Goal: Information Seeking & Learning: Check status

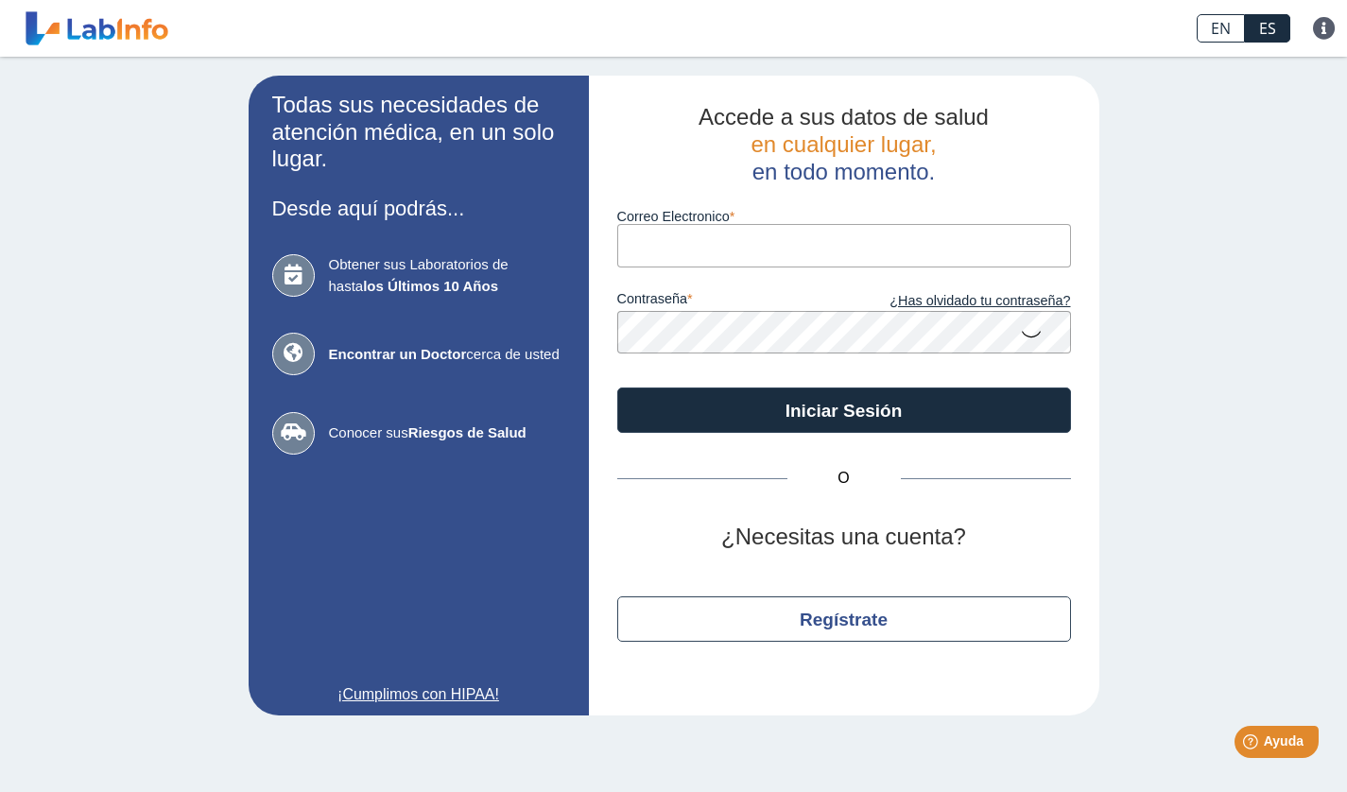
click at [648, 245] on input "Correo Electronico" at bounding box center [844, 245] width 454 height 43
type input "[EMAIL_ADDRESS][DOMAIN_NAME]"
click at [411, 704] on link "¡Cumplimos con HIPAA!" at bounding box center [418, 694] width 293 height 23
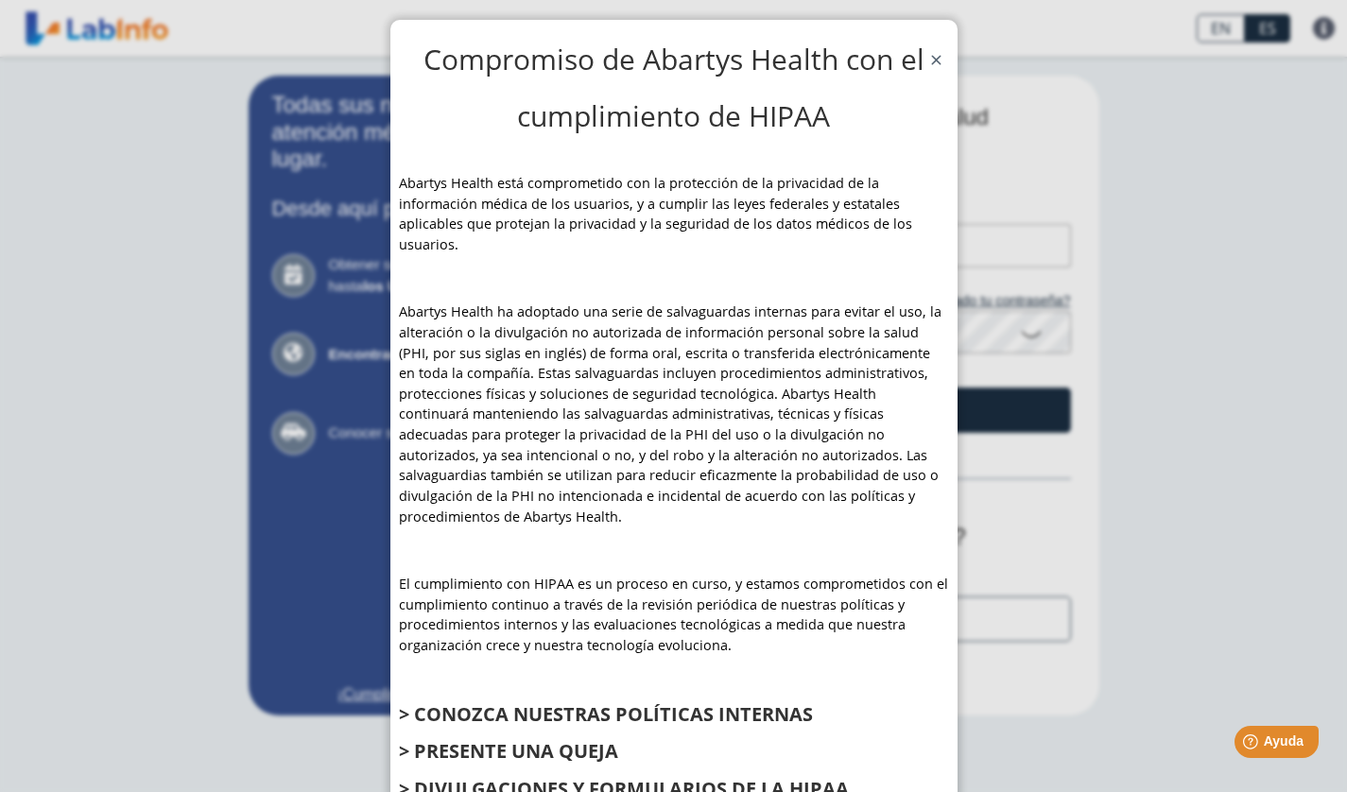
click at [929, 57] on span "Close" at bounding box center [936, 57] width 14 height 19
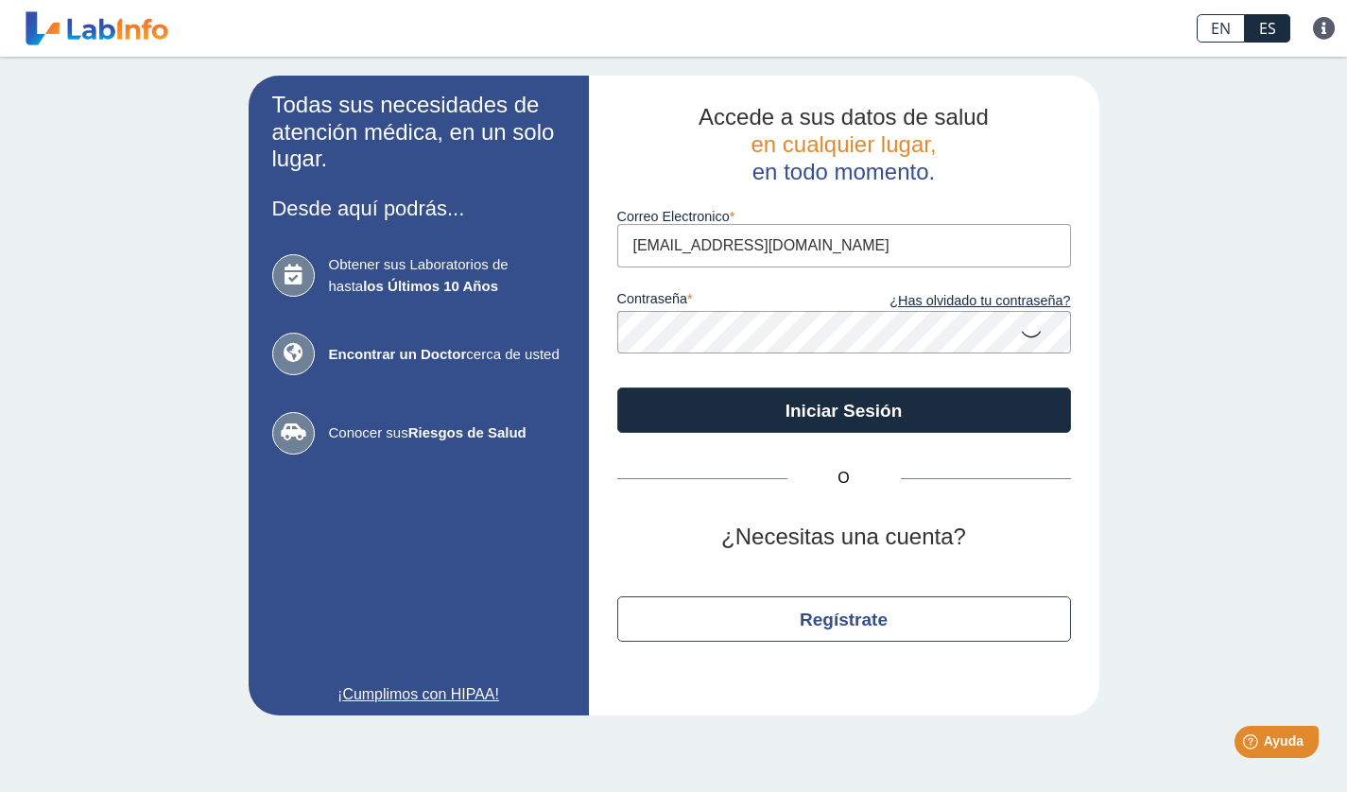
click at [1027, 335] on icon at bounding box center [1031, 333] width 23 height 37
click at [617, 388] on button "Iniciar Sesión" at bounding box center [844, 410] width 454 height 45
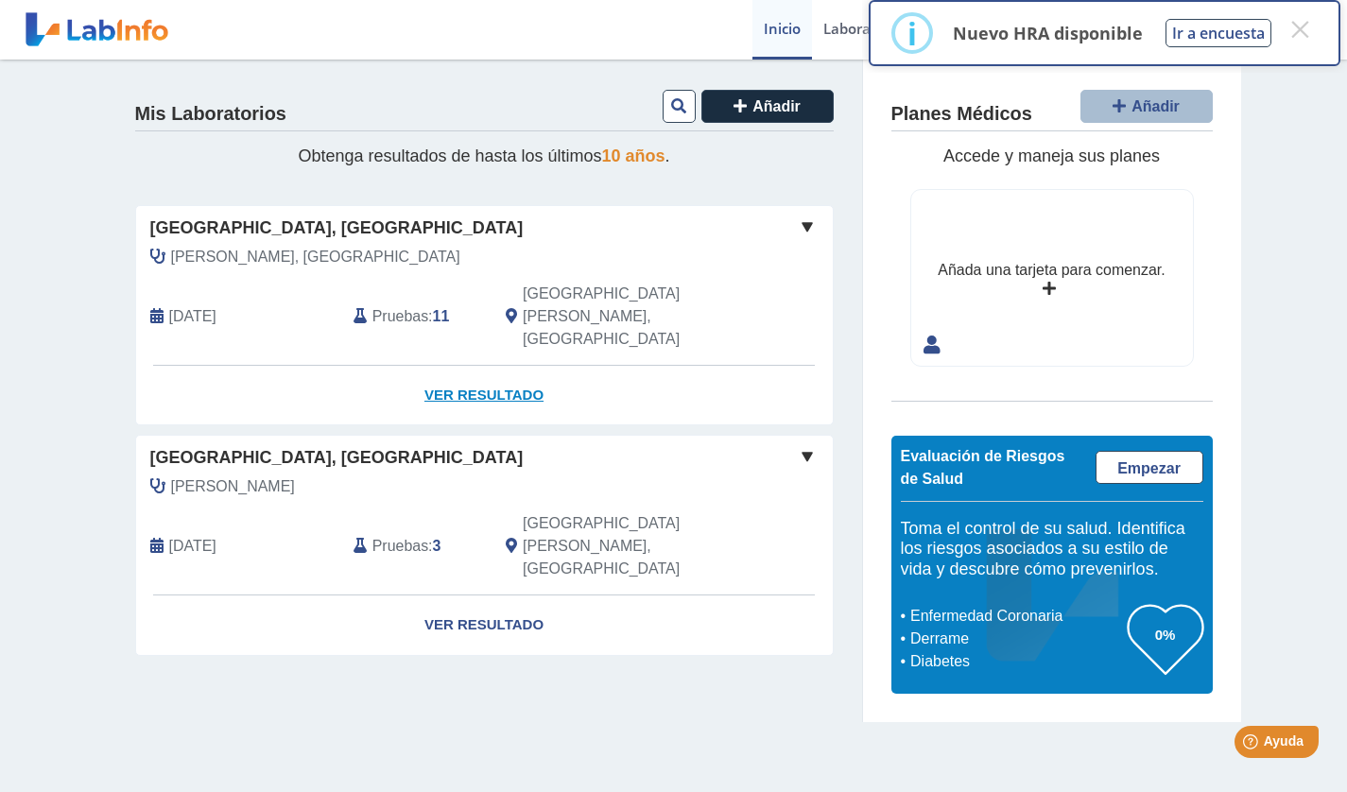
click at [457, 366] on link "Ver Resultado" at bounding box center [484, 396] width 697 height 60
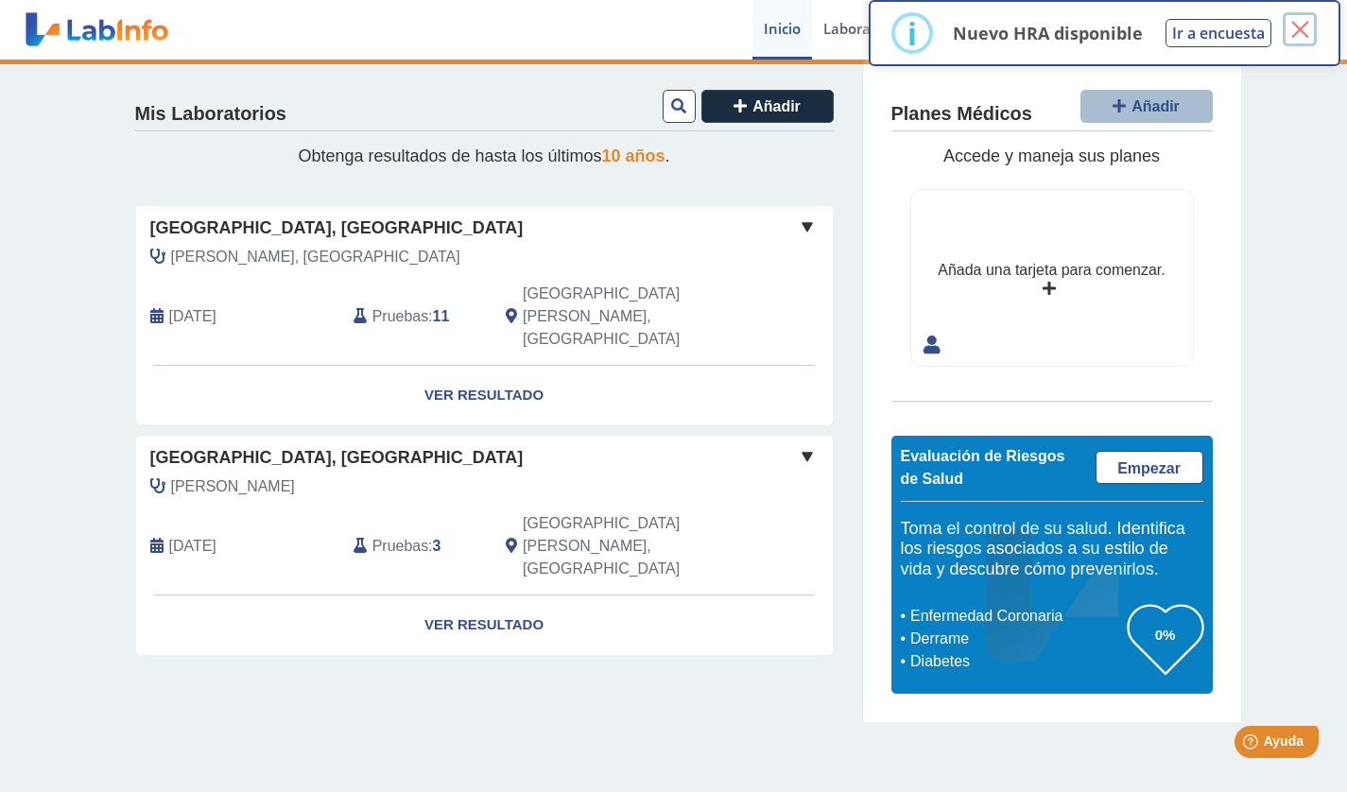
click at [1300, 33] on button "×" at bounding box center [1300, 29] width 34 height 34
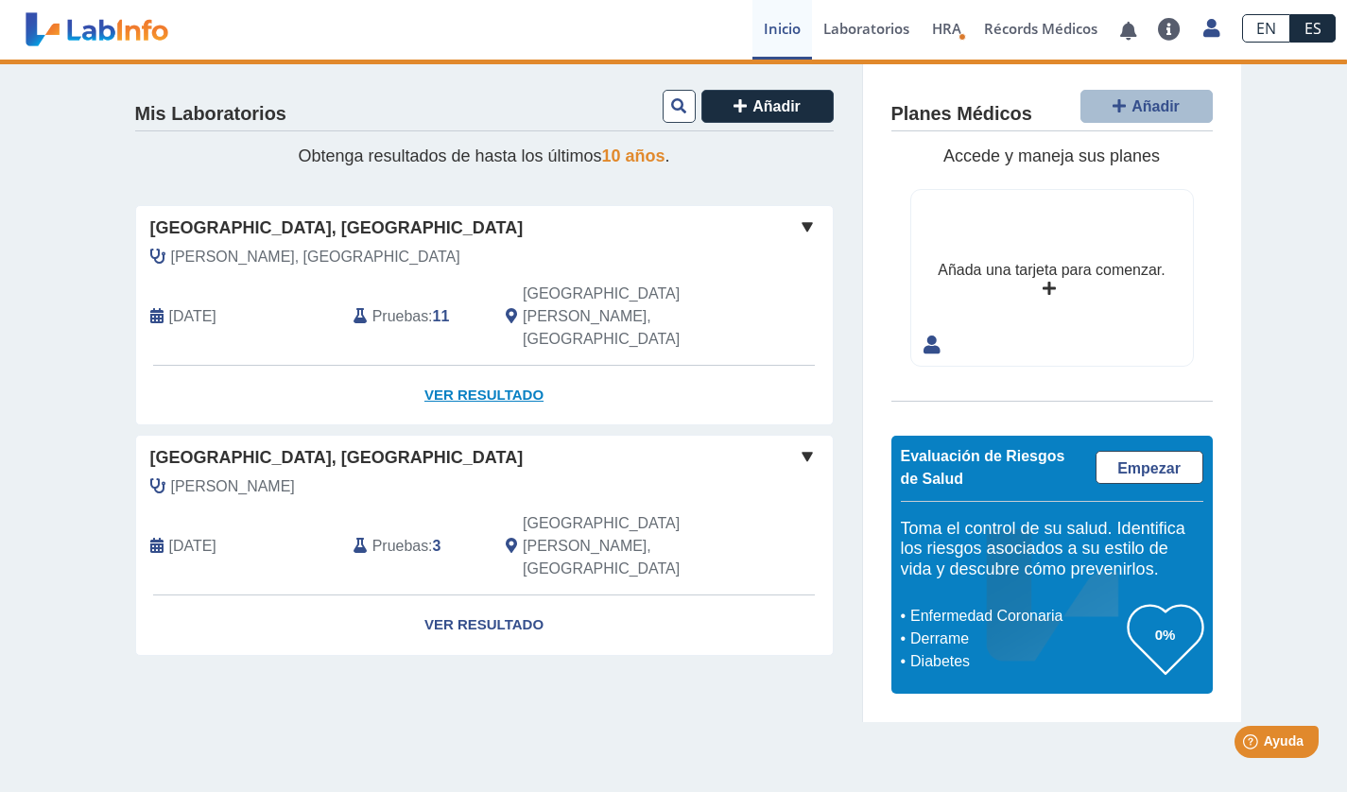
click at [507, 366] on link "Ver Resultado" at bounding box center [484, 396] width 697 height 60
click at [803, 228] on span at bounding box center [807, 227] width 23 height 23
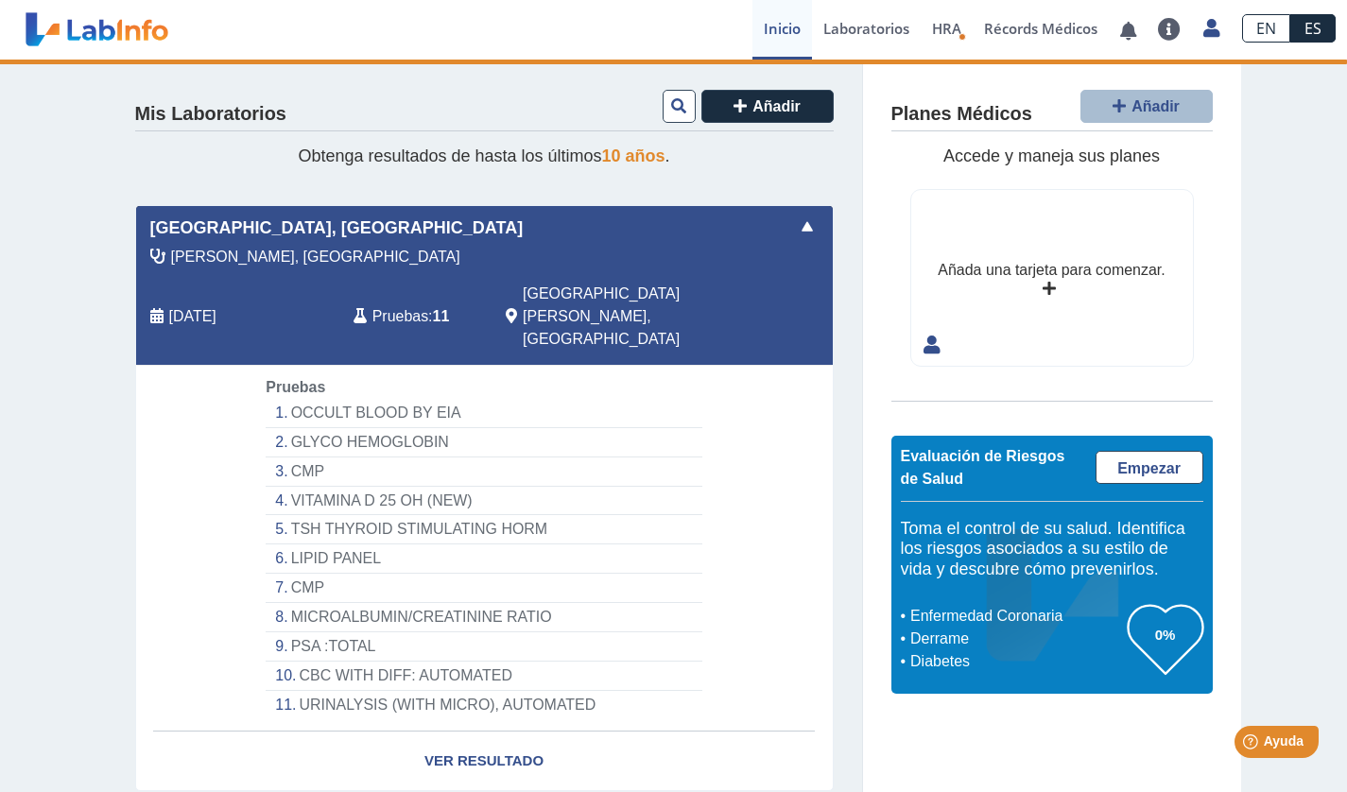
click at [311, 632] on li "PSA :TOTAL" at bounding box center [484, 646] width 436 height 29
click at [469, 732] on link "Ver Resultado" at bounding box center [484, 762] width 697 height 60
click at [463, 732] on link "Ver Resultado" at bounding box center [484, 762] width 697 height 60
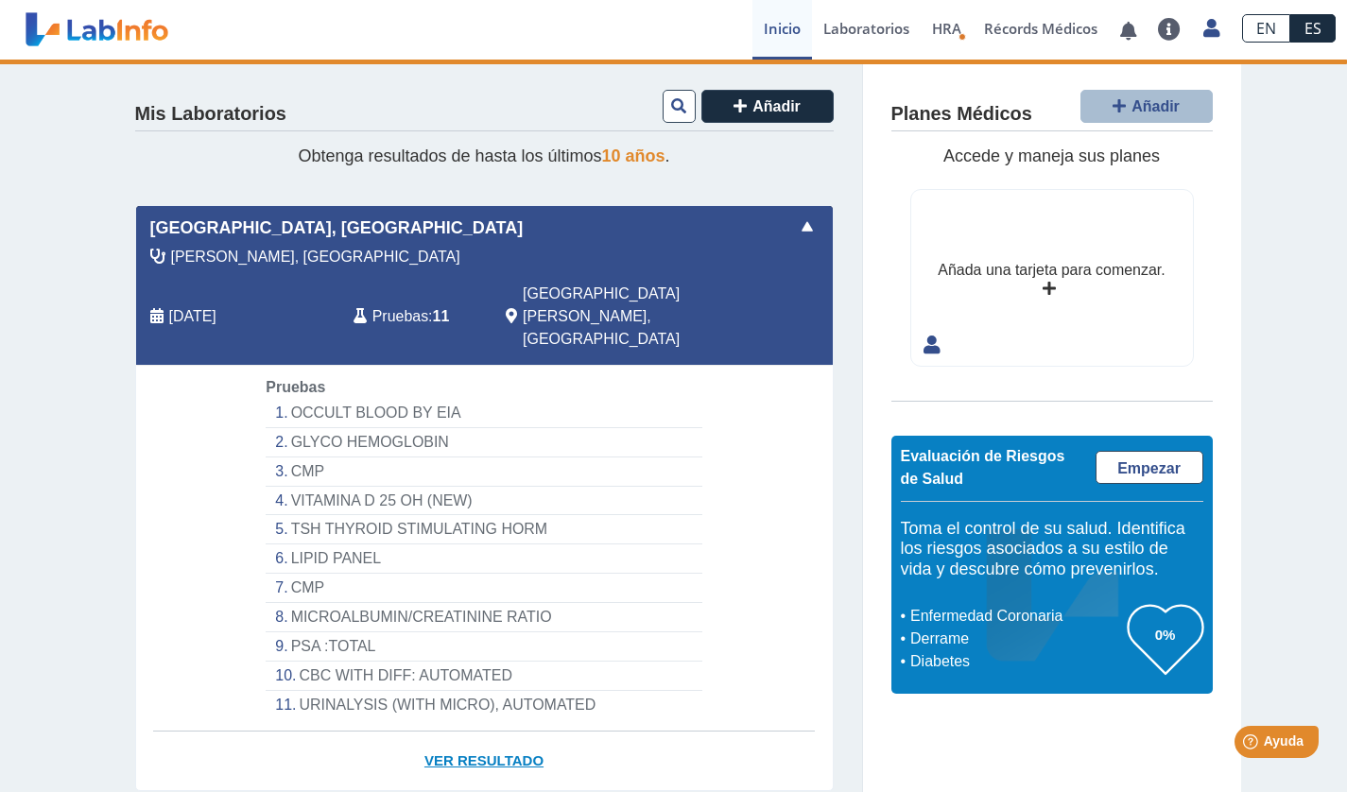
drag, startPoint x: 463, startPoint y: 717, endPoint x: 371, endPoint y: 715, distance: 91.7
click at [371, 732] on link "Ver Resultado" at bounding box center [484, 762] width 697 height 60
click at [306, 632] on li "PSA :TOTAL" at bounding box center [484, 646] width 436 height 29
click at [337, 632] on li "PSA :TOTAL" at bounding box center [484, 646] width 436 height 29
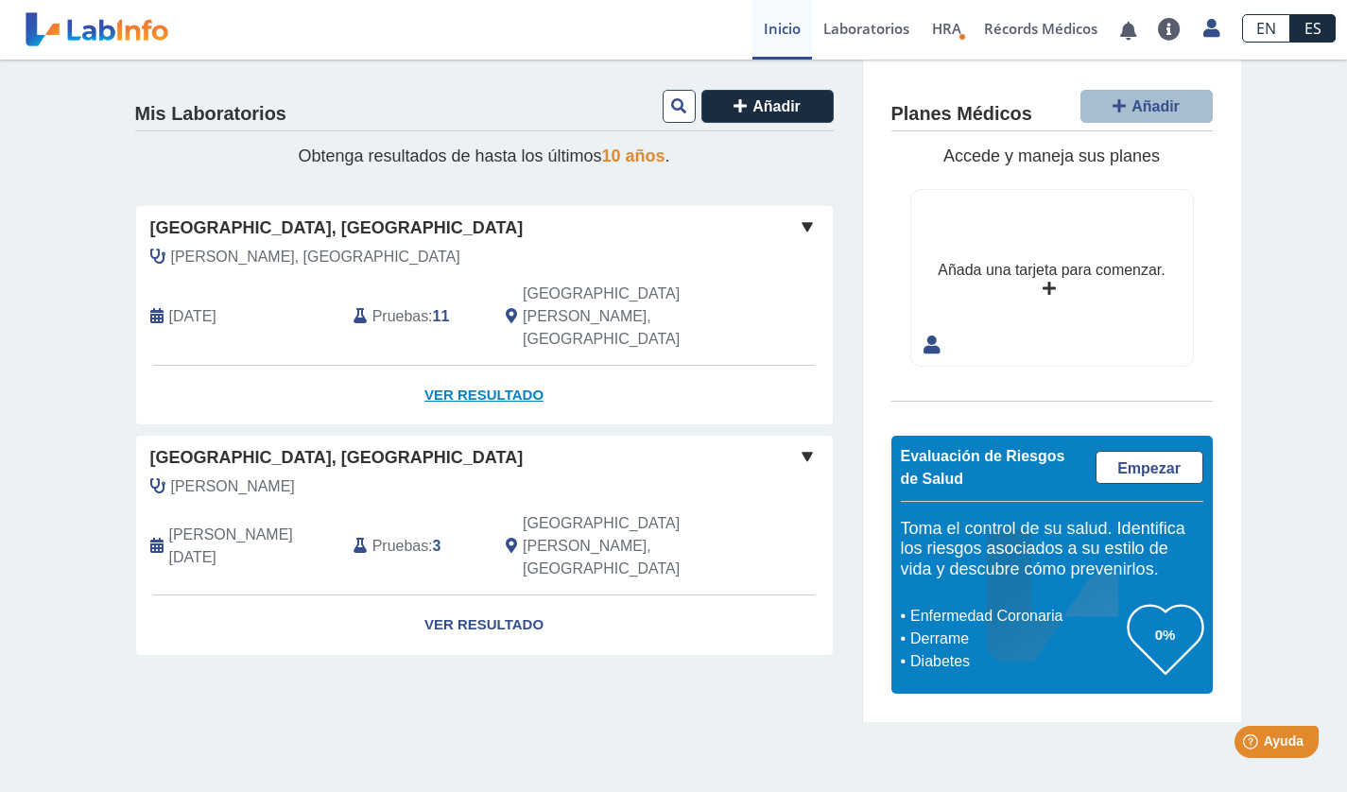
click at [480, 366] on link "Ver Resultado" at bounding box center [484, 396] width 697 height 60
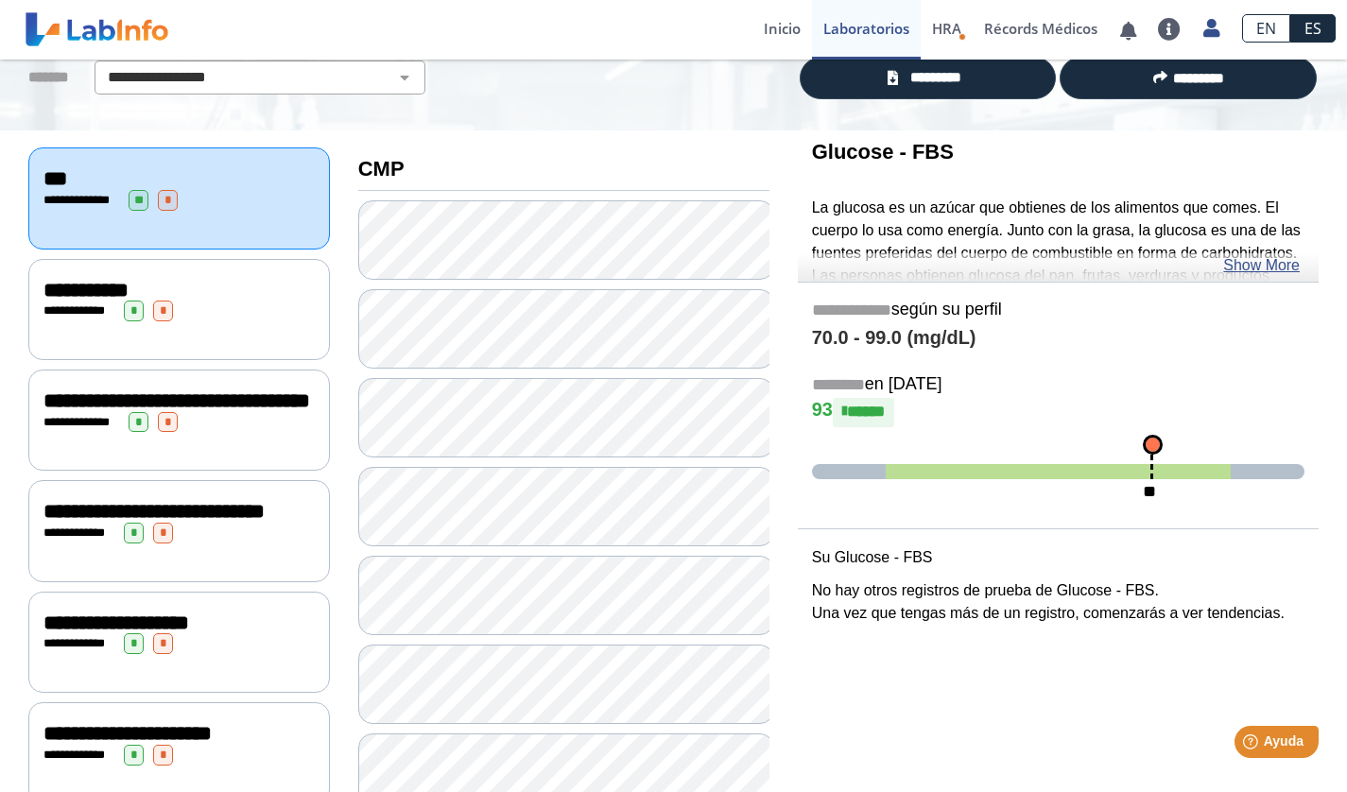
scroll to position [147, 0]
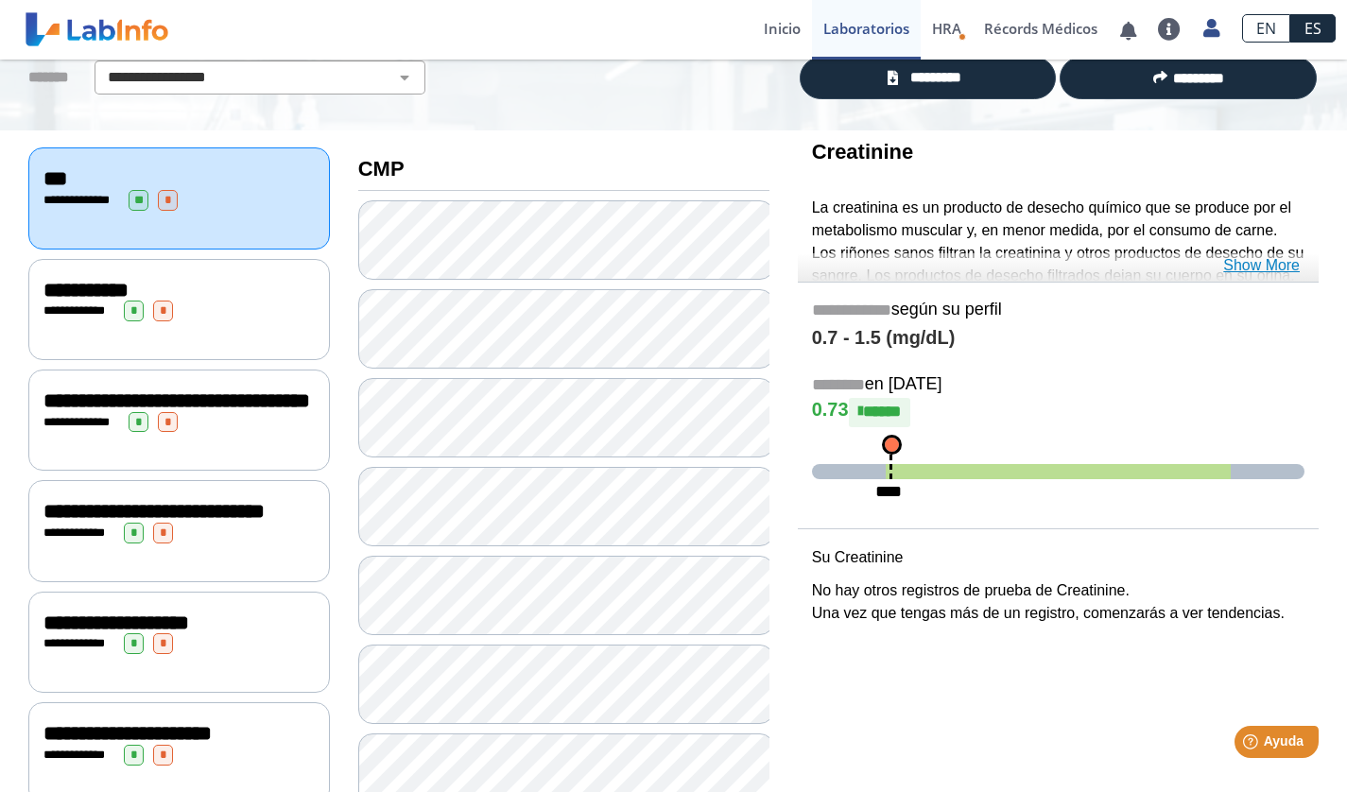
click at [1275, 262] on link "Show More" at bounding box center [1261, 265] width 77 height 23
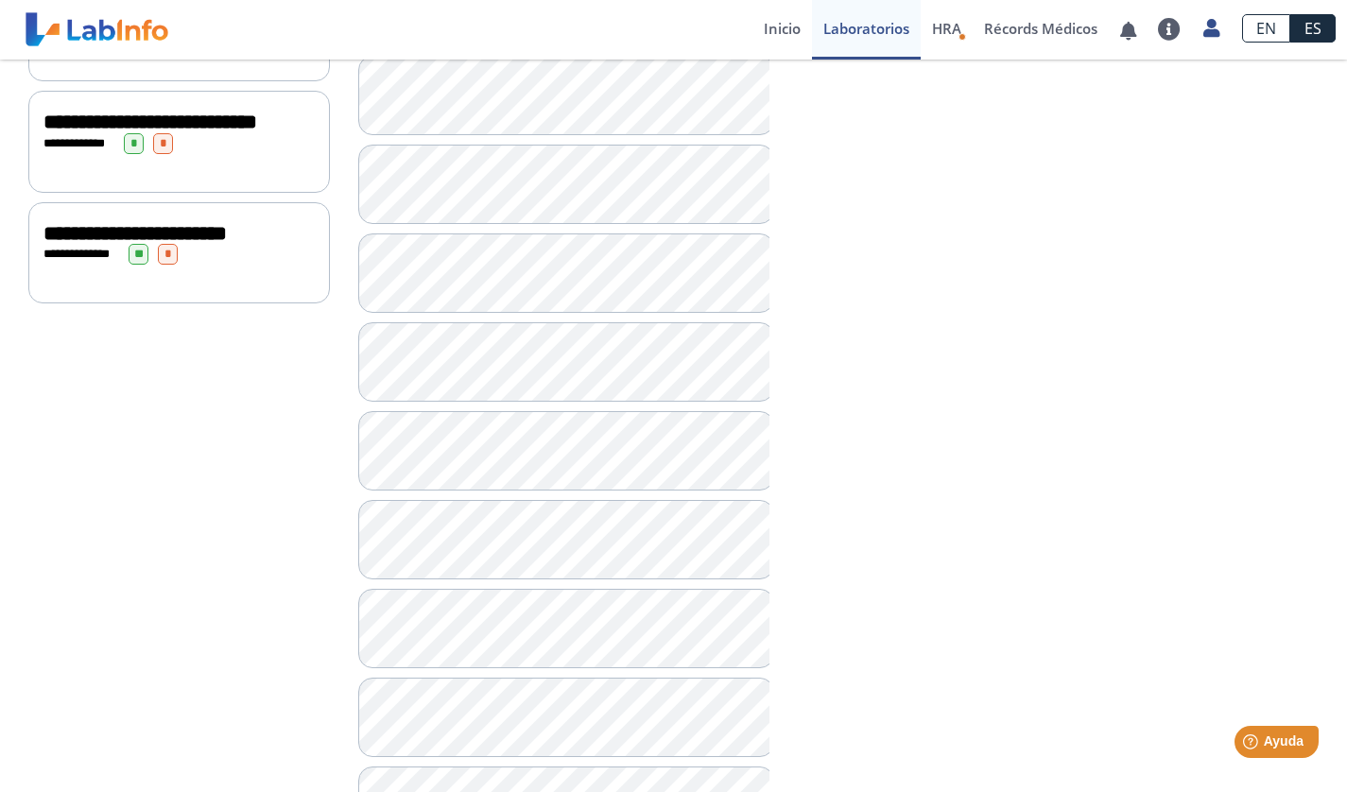
scroll to position [1131, 0]
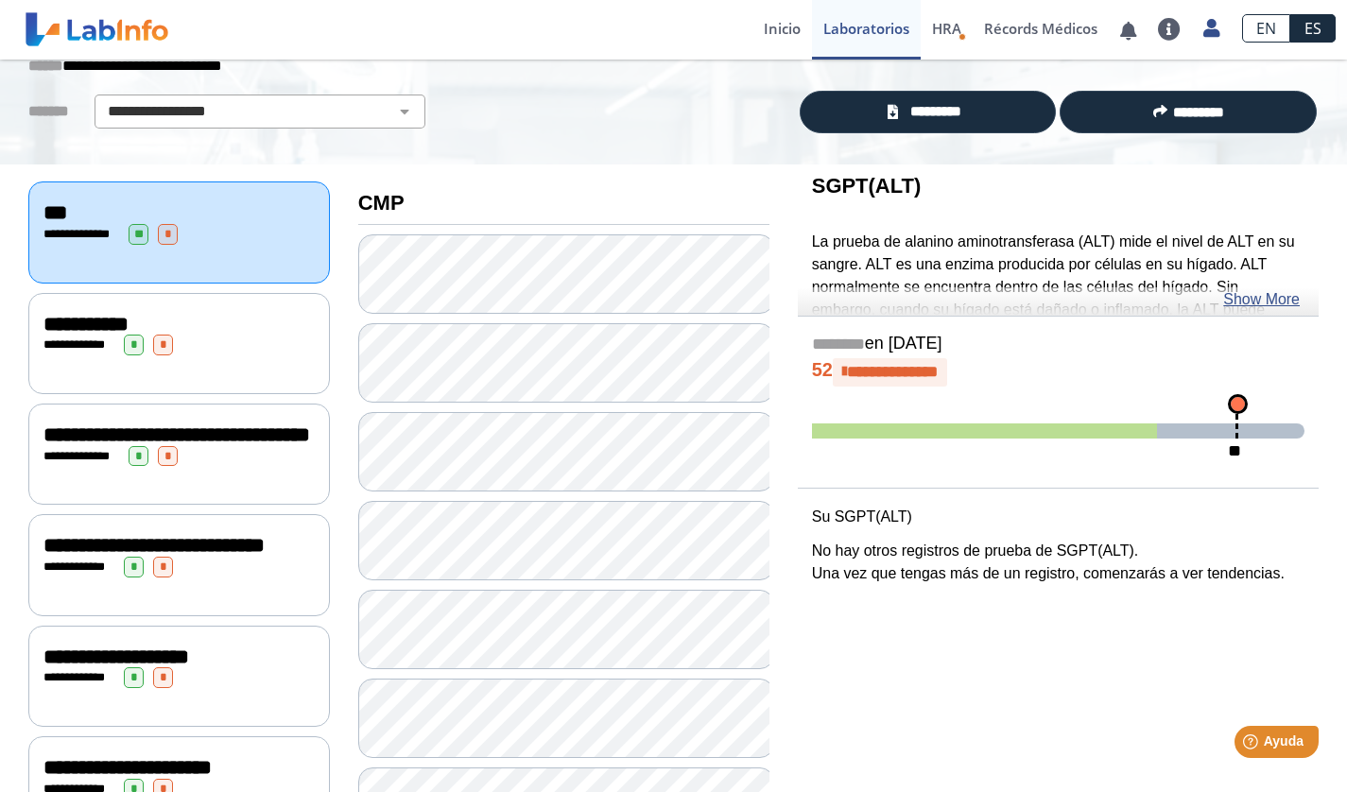
scroll to position [112, 0]
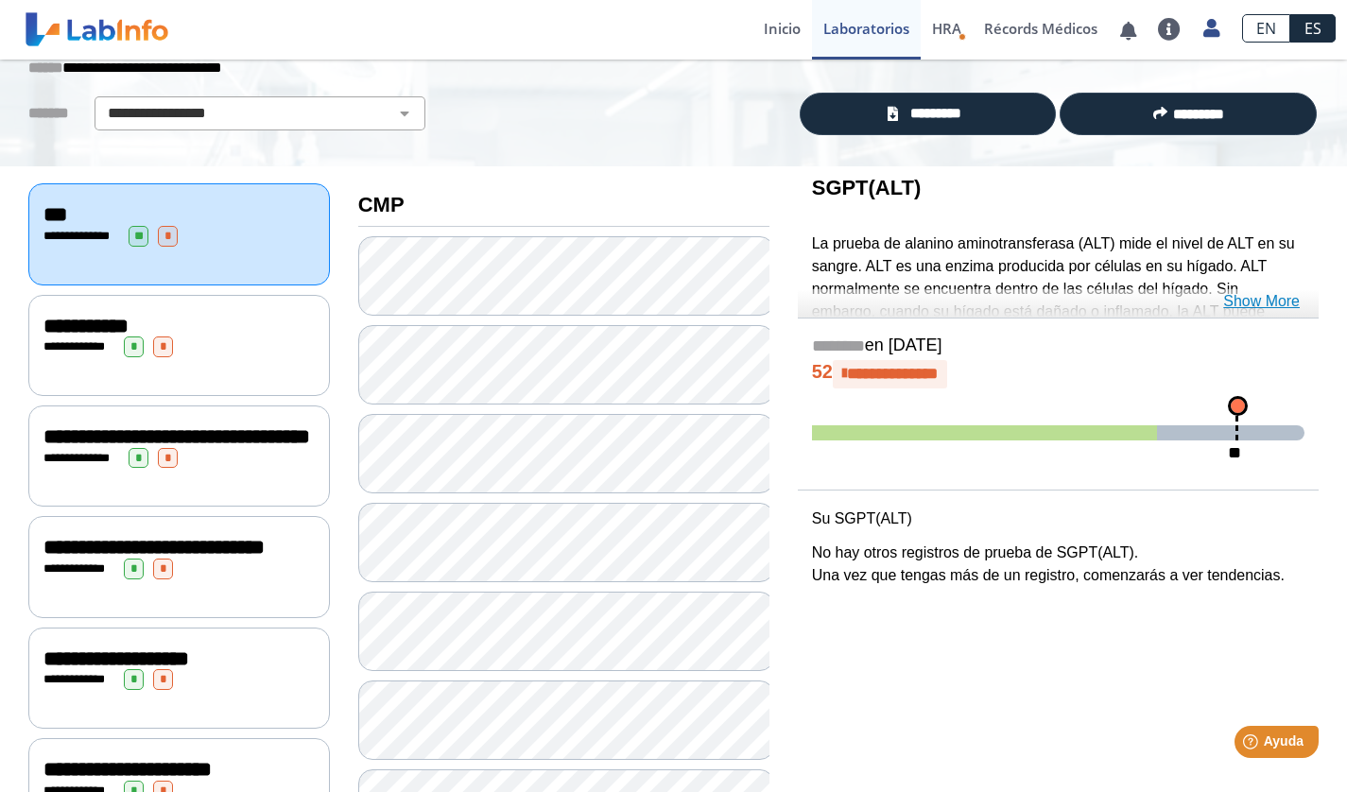
click at [1262, 296] on link "Show More" at bounding box center [1261, 301] width 77 height 23
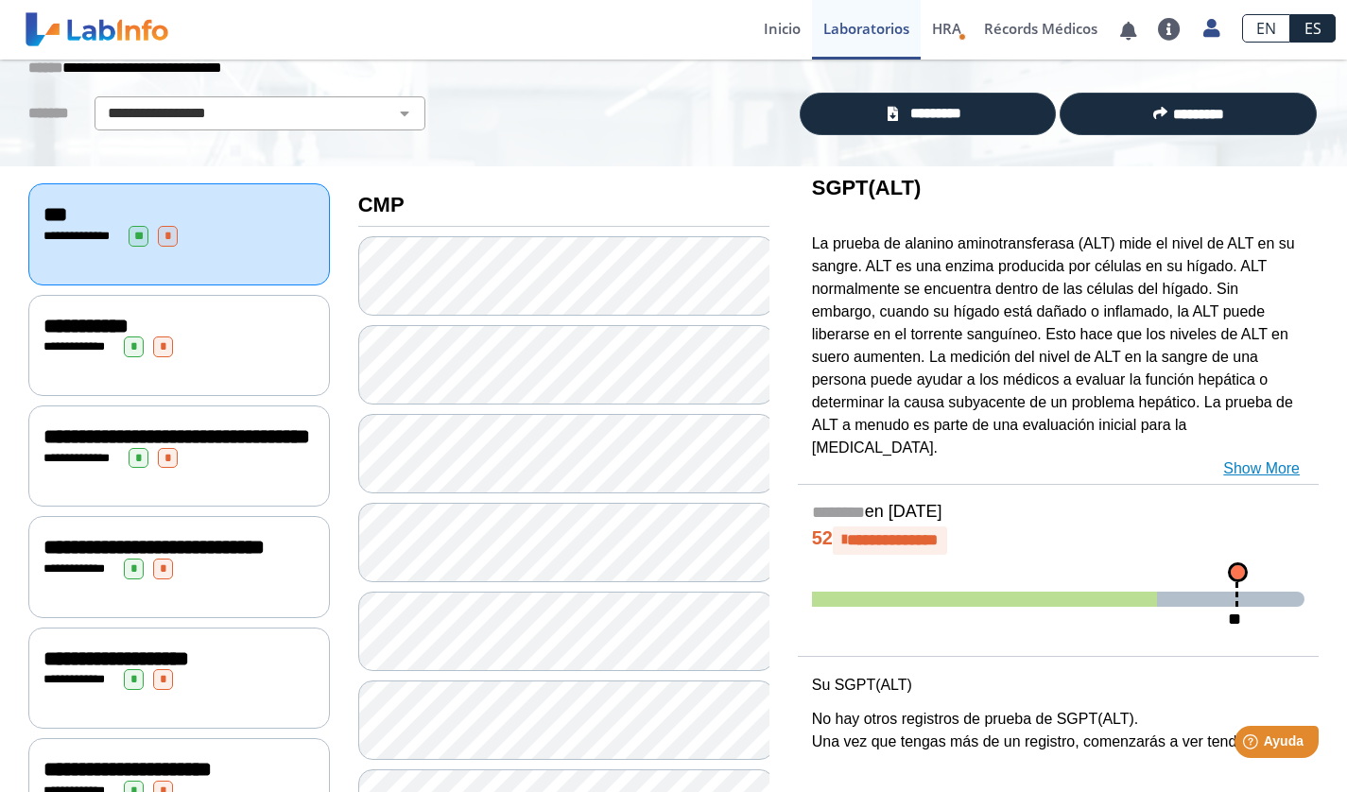
click at [1261, 458] on link "Show More" at bounding box center [1261, 469] width 77 height 23
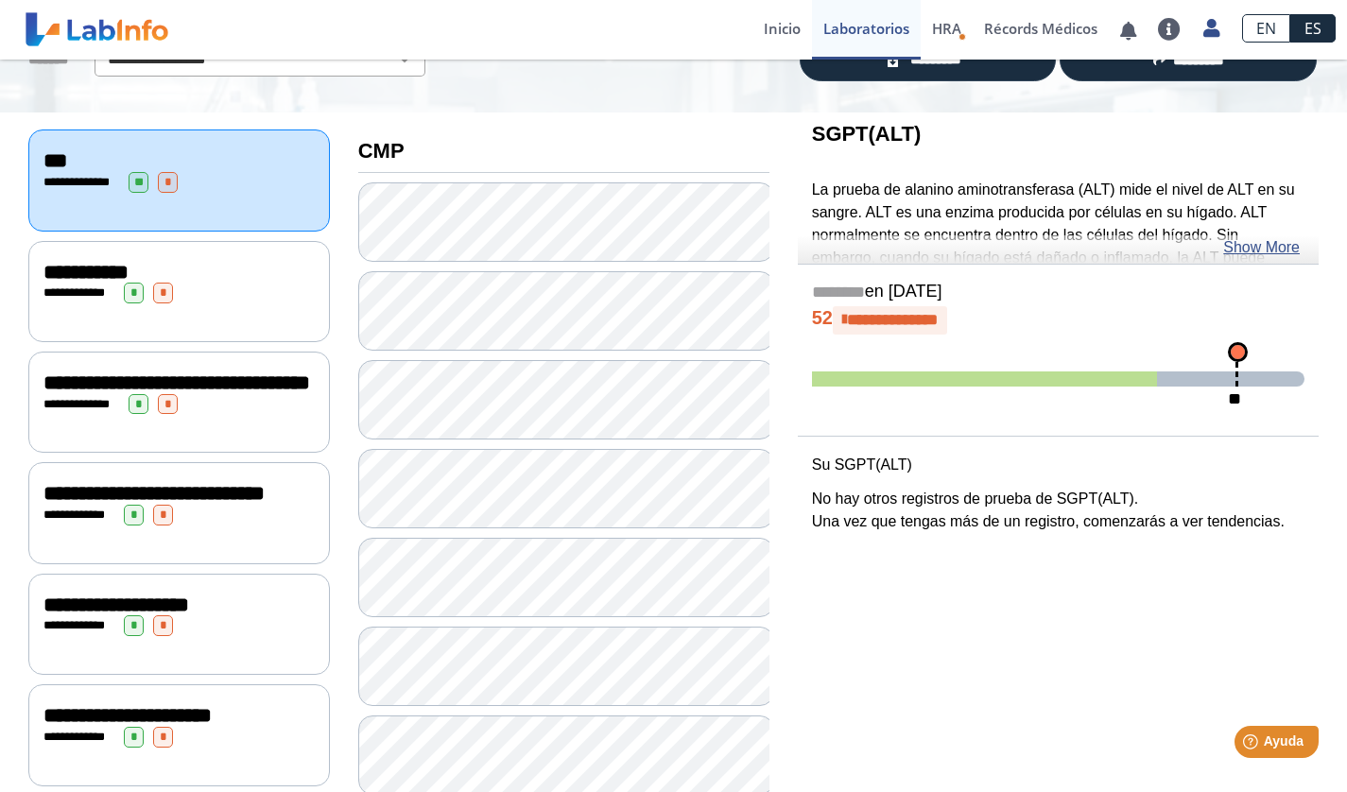
scroll to position [163, 0]
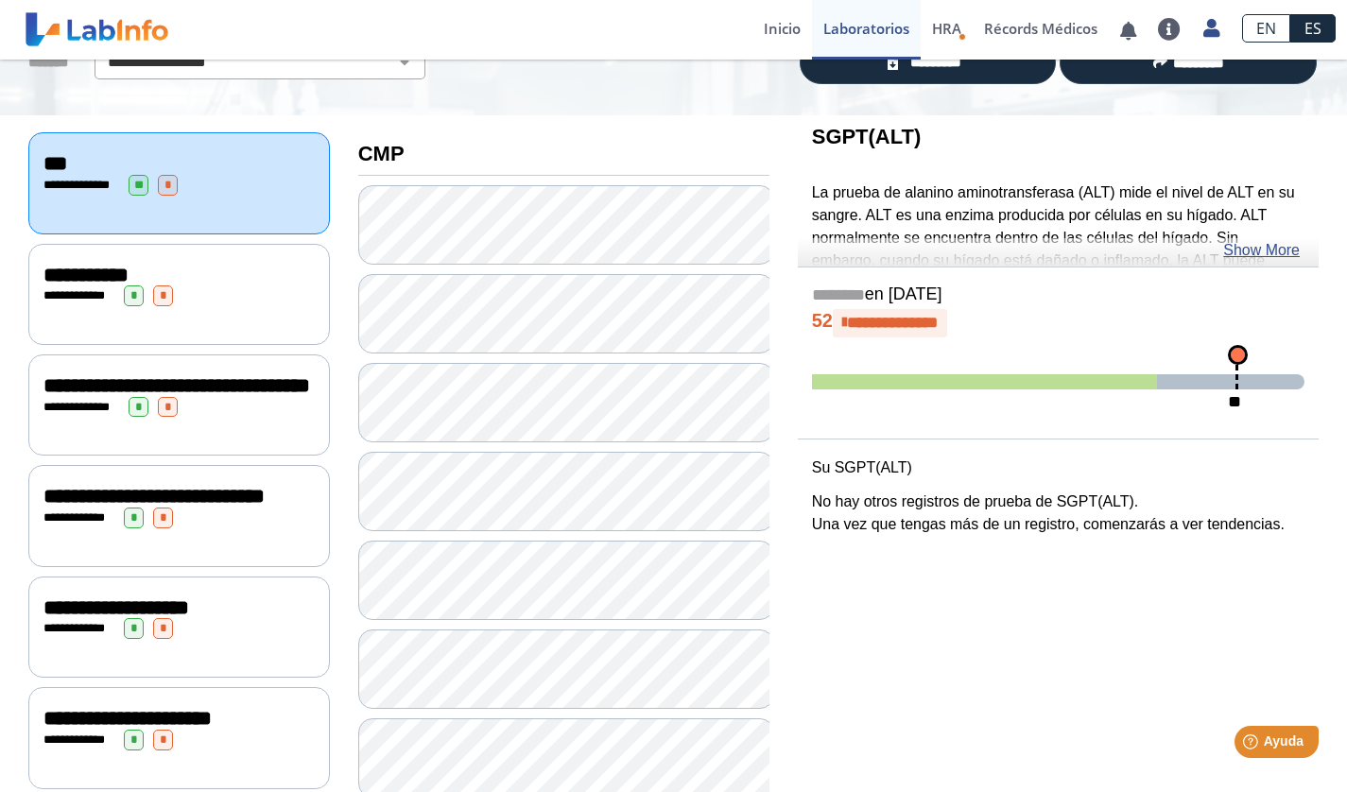
click at [230, 288] on div "**********" at bounding box center [178, 295] width 271 height 21
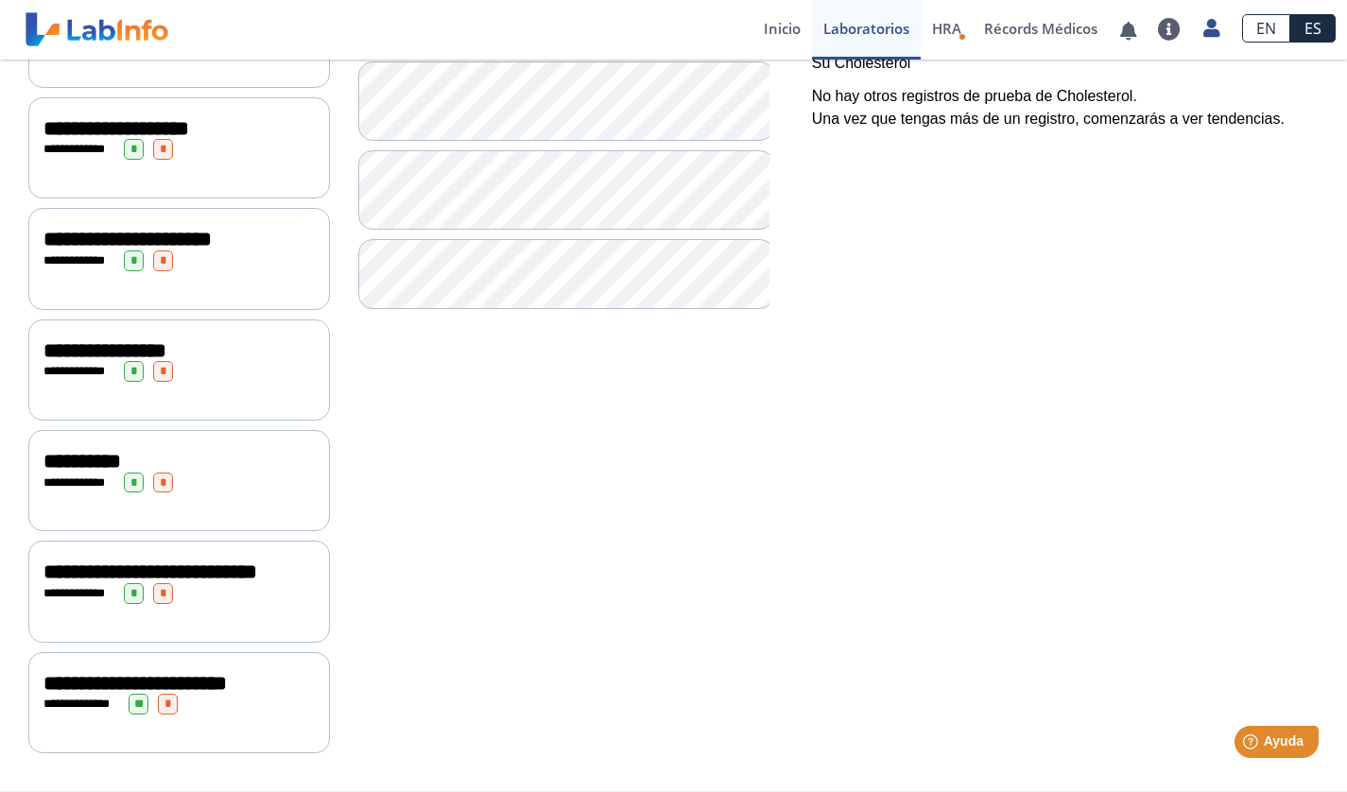
scroll to position [683, 0]
click at [71, 476] on div "**********" at bounding box center [178, 483] width 271 height 21
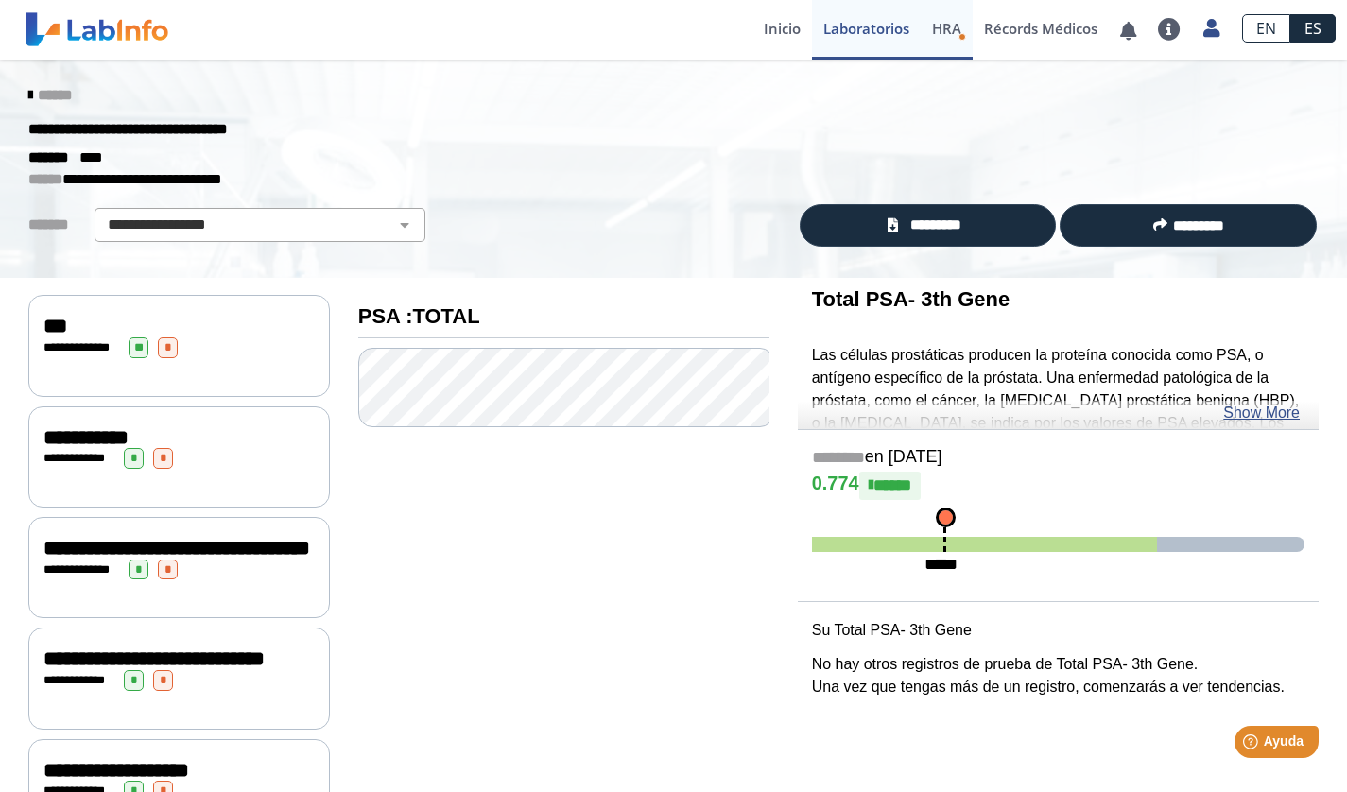
click at [956, 27] on span "HRA" at bounding box center [946, 28] width 29 height 19
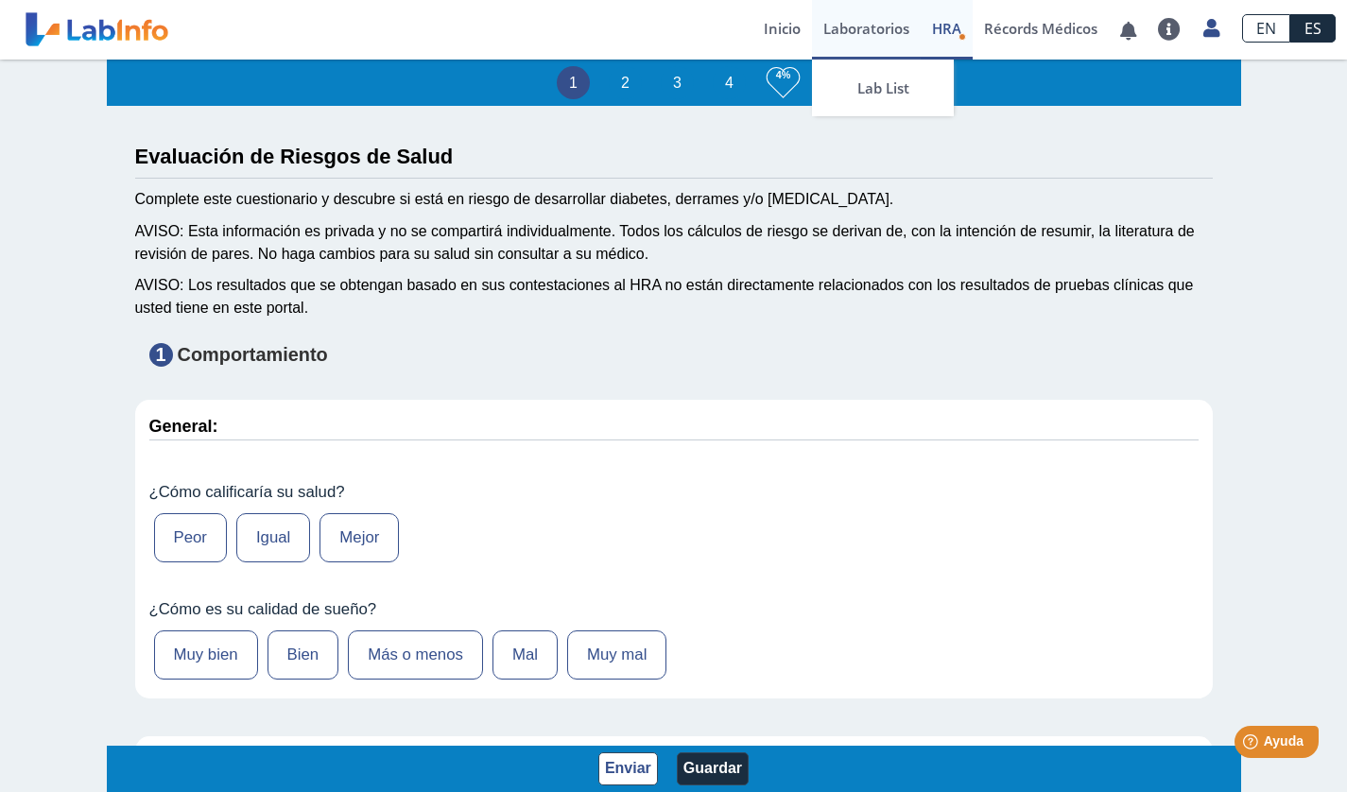
click at [862, 28] on link "Laboratorios" at bounding box center [866, 30] width 109 height 60
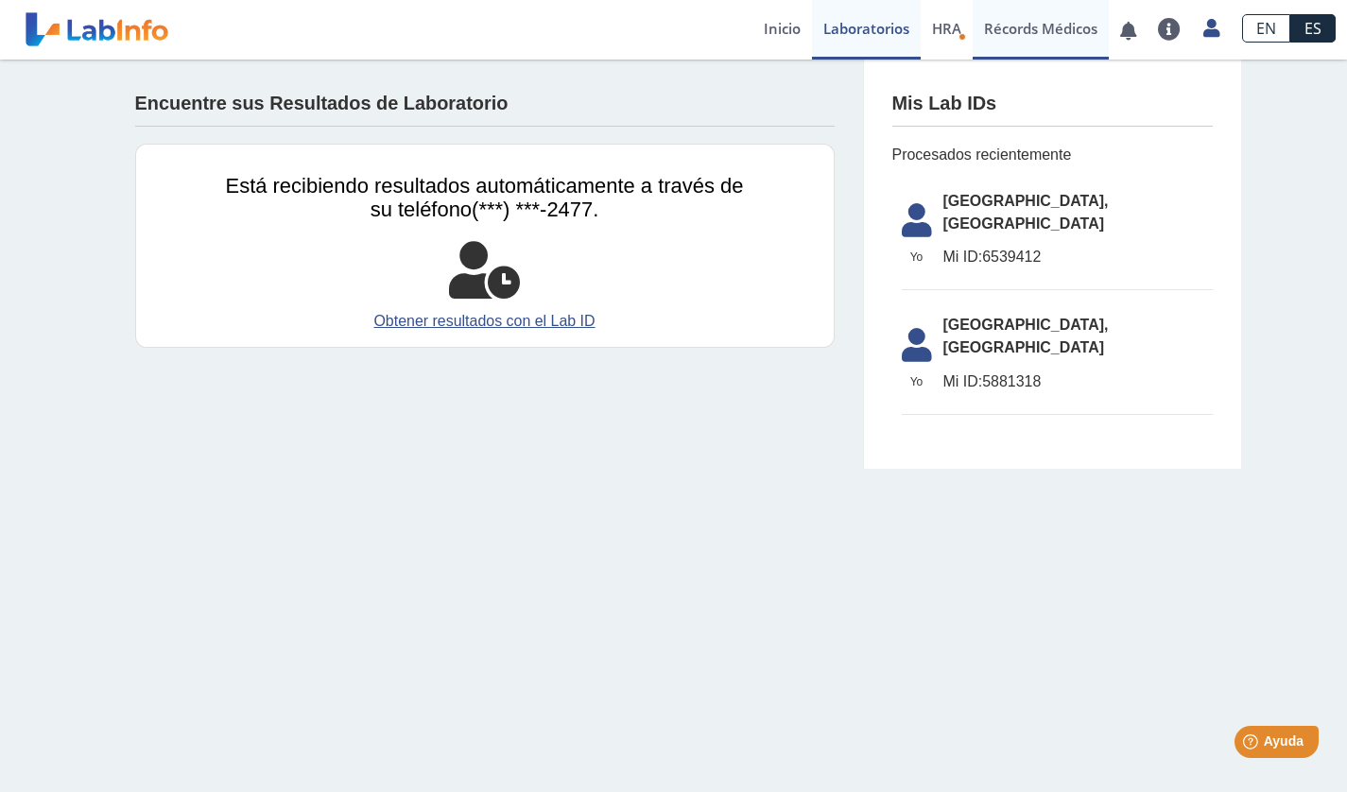
click at [1039, 37] on link "Récords Médicos" at bounding box center [1041, 30] width 136 height 60
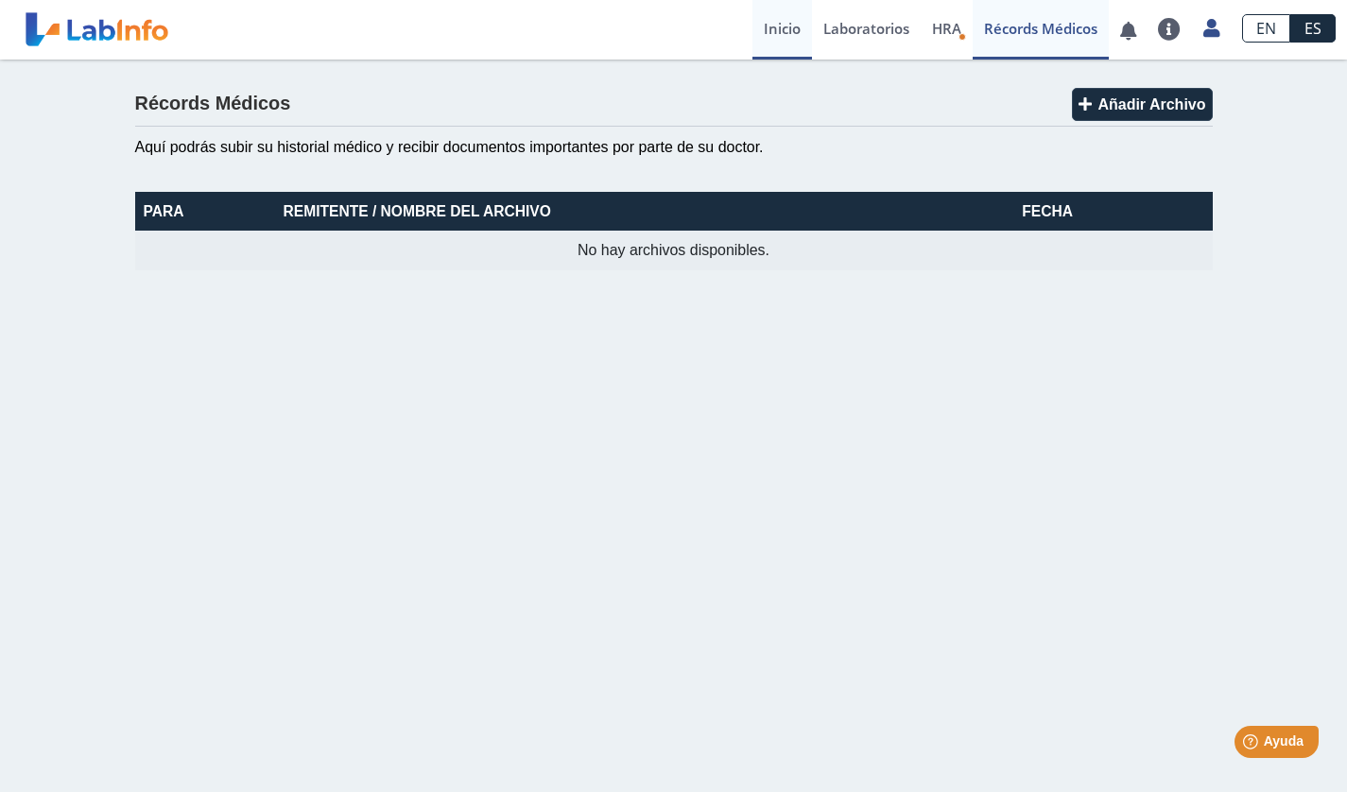
click at [775, 29] on link "Inicio" at bounding box center [782, 30] width 60 height 60
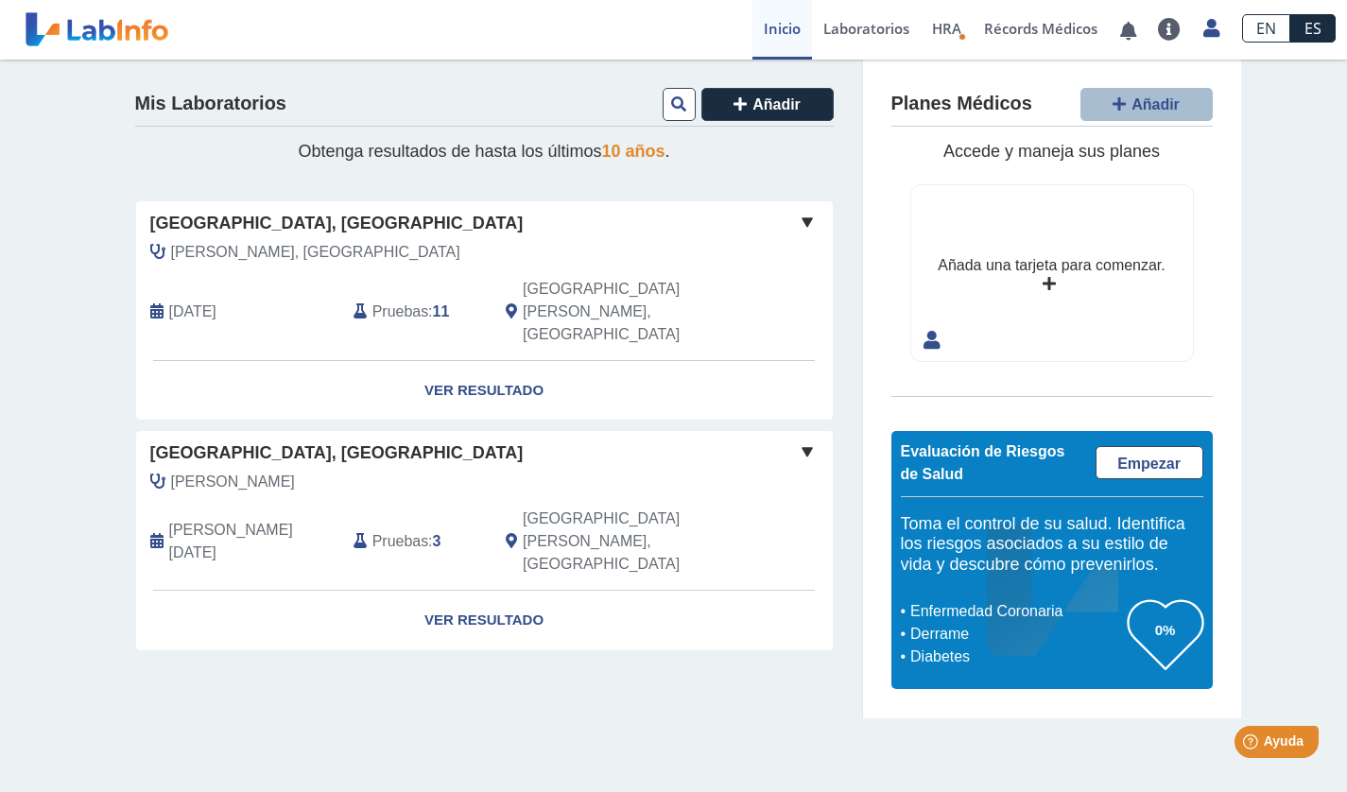
click at [401, 301] on span "Pruebas" at bounding box center [400, 312] width 56 height 23
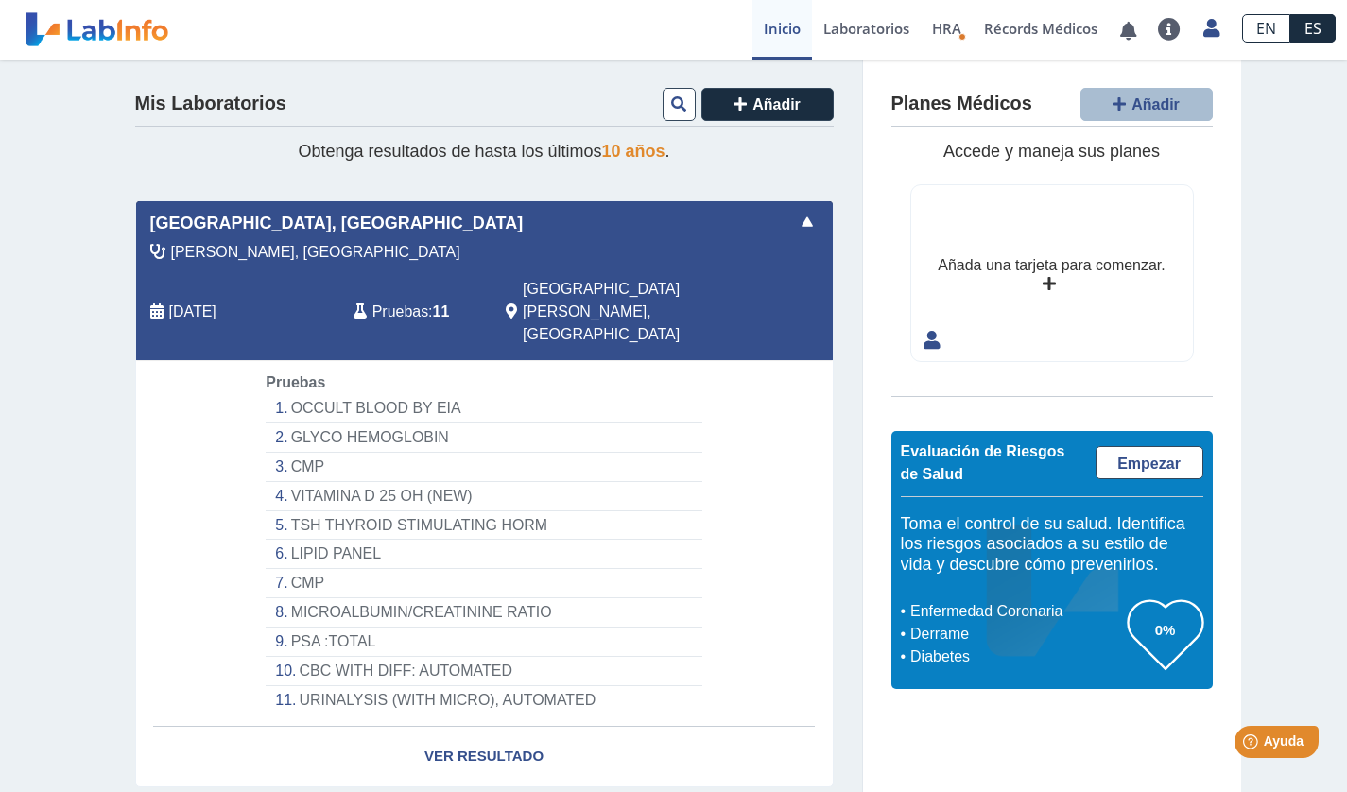
drag, startPoint x: 148, startPoint y: 2, endPoint x: 361, endPoint y: 21, distance: 213.5
click at [361, 21] on div "¡Todo al día! No hay notificaciones. Preguntas Frecuentes Política de privacida…" at bounding box center [454, 29] width 559 height 57
